Goal: Transaction & Acquisition: Subscribe to service/newsletter

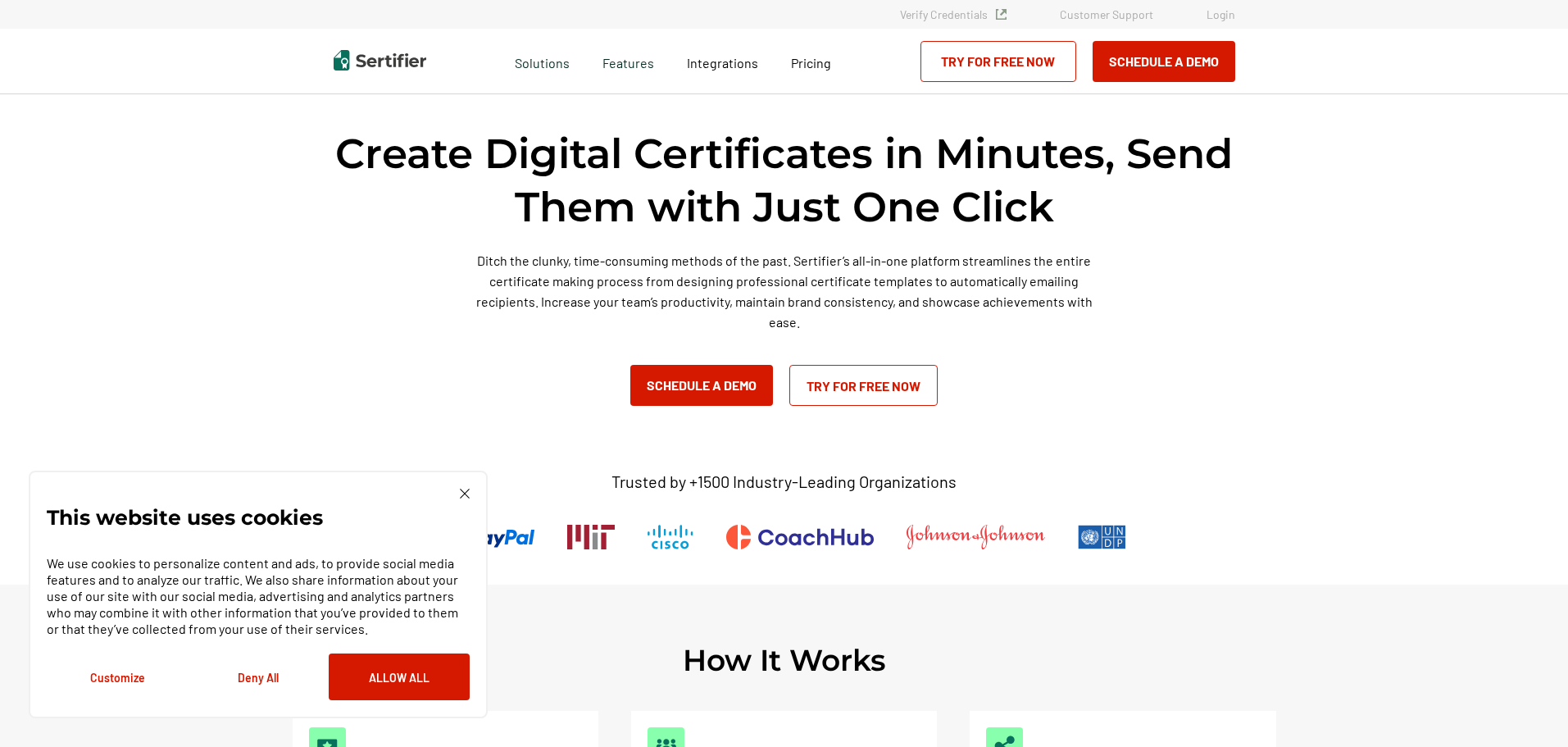
click at [462, 490] on img at bounding box center [464, 494] width 10 height 10
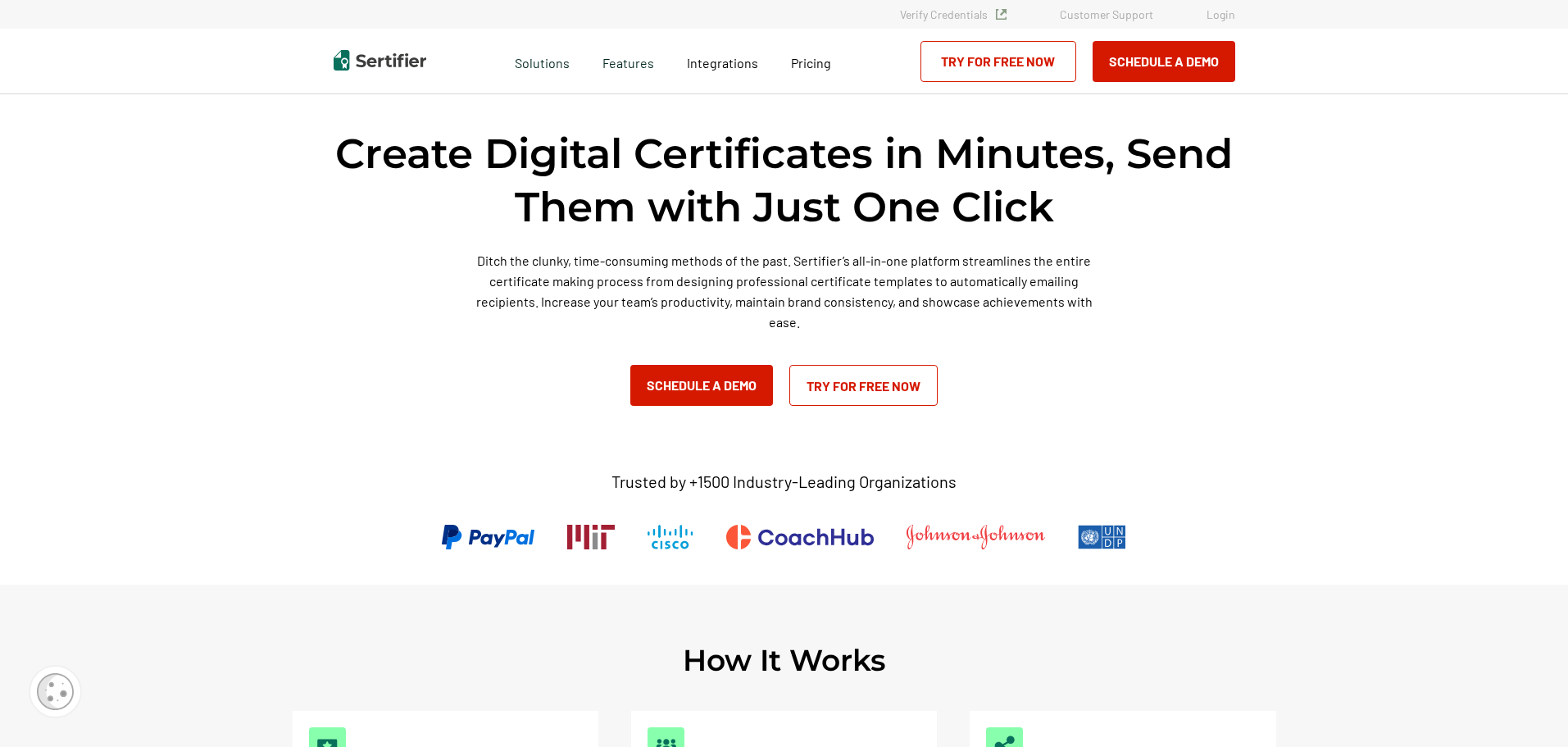
click at [839, 385] on link "Try for Free Now" at bounding box center [863, 385] width 149 height 41
